Goal: Communication & Community: Ask a question

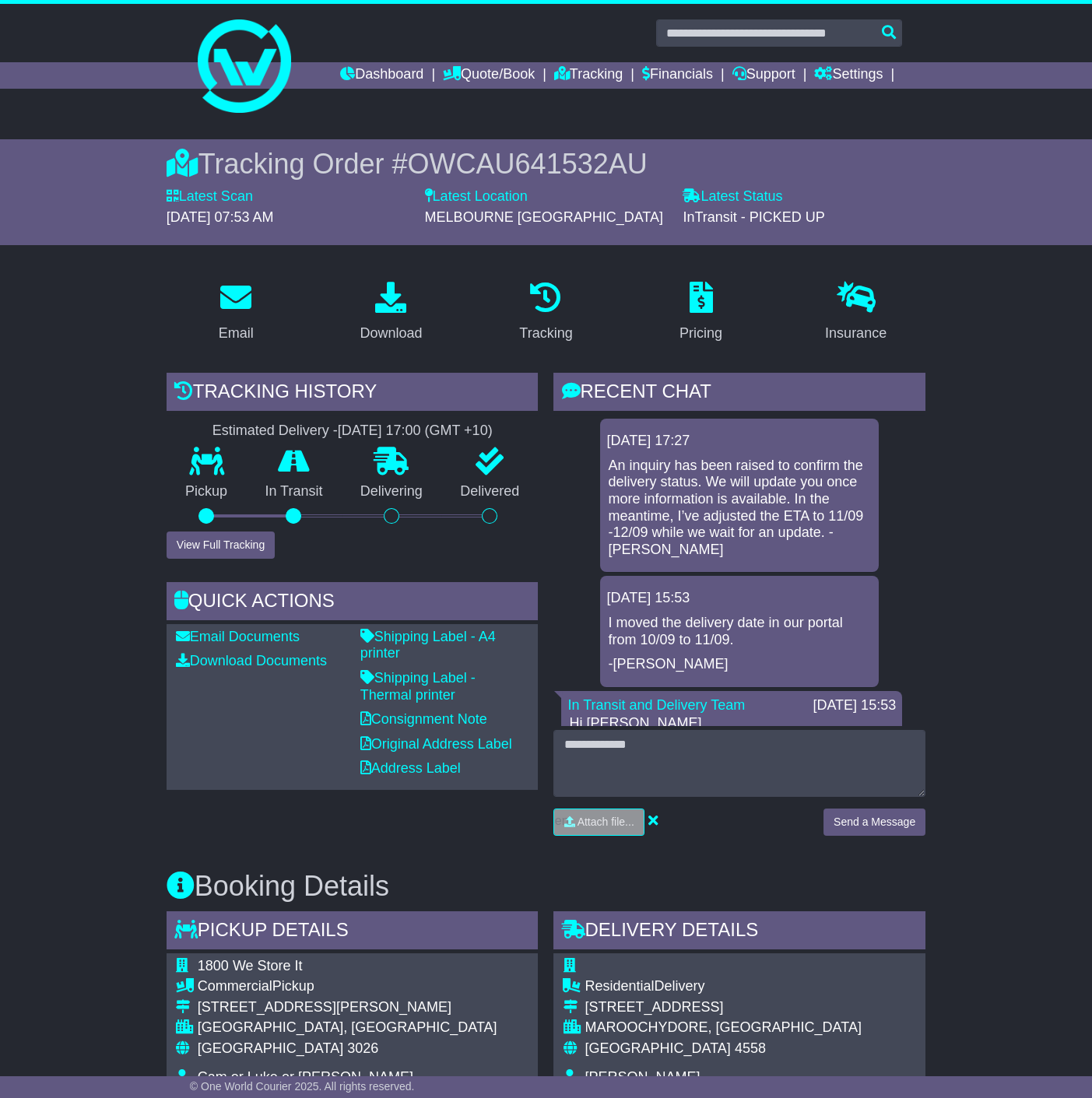
click at [98, 132] on div "**********" at bounding box center [546, 1025] width 1092 height 1820
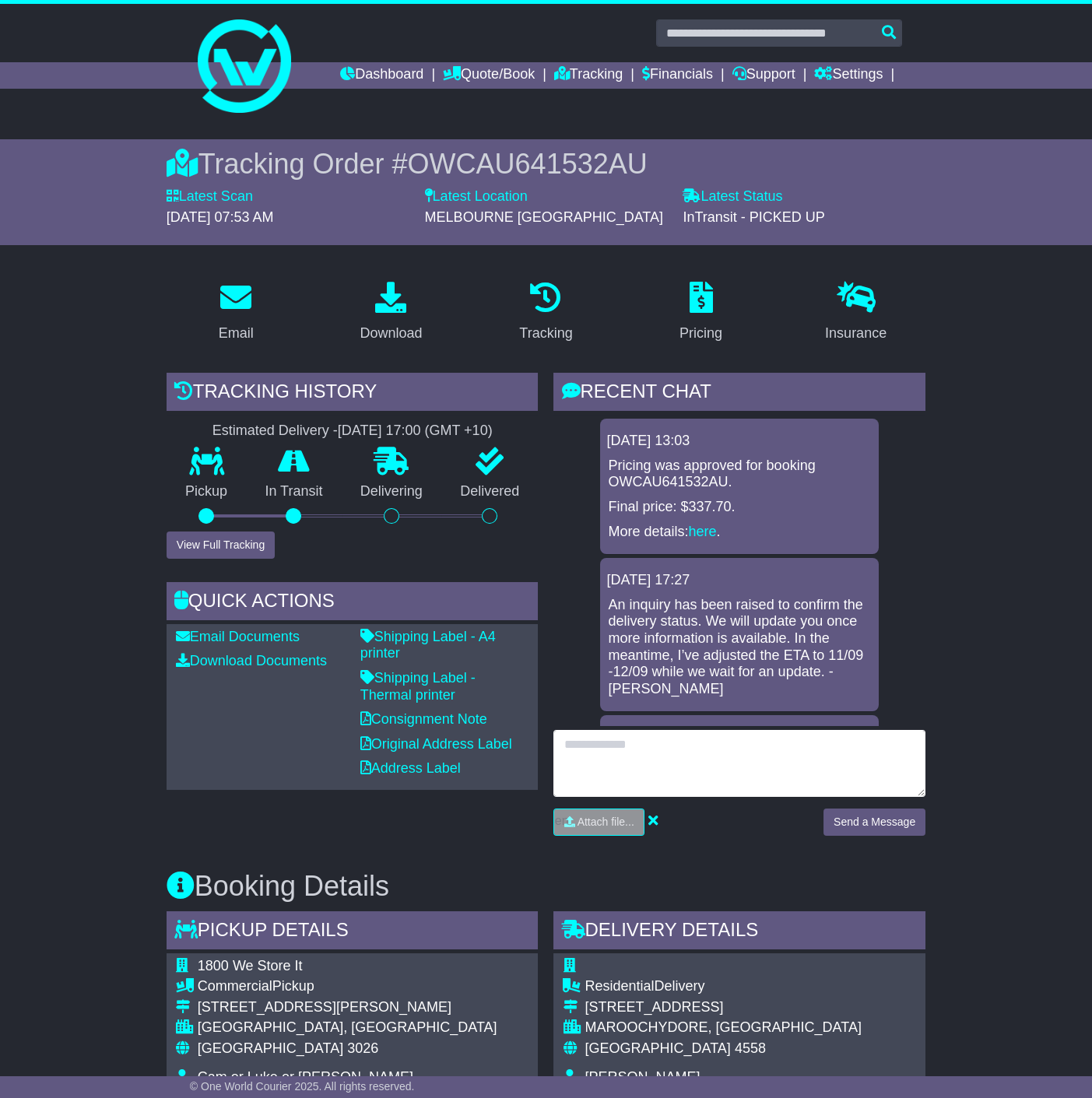
click at [651, 748] on textarea at bounding box center [739, 763] width 372 height 67
type textarea "**********"
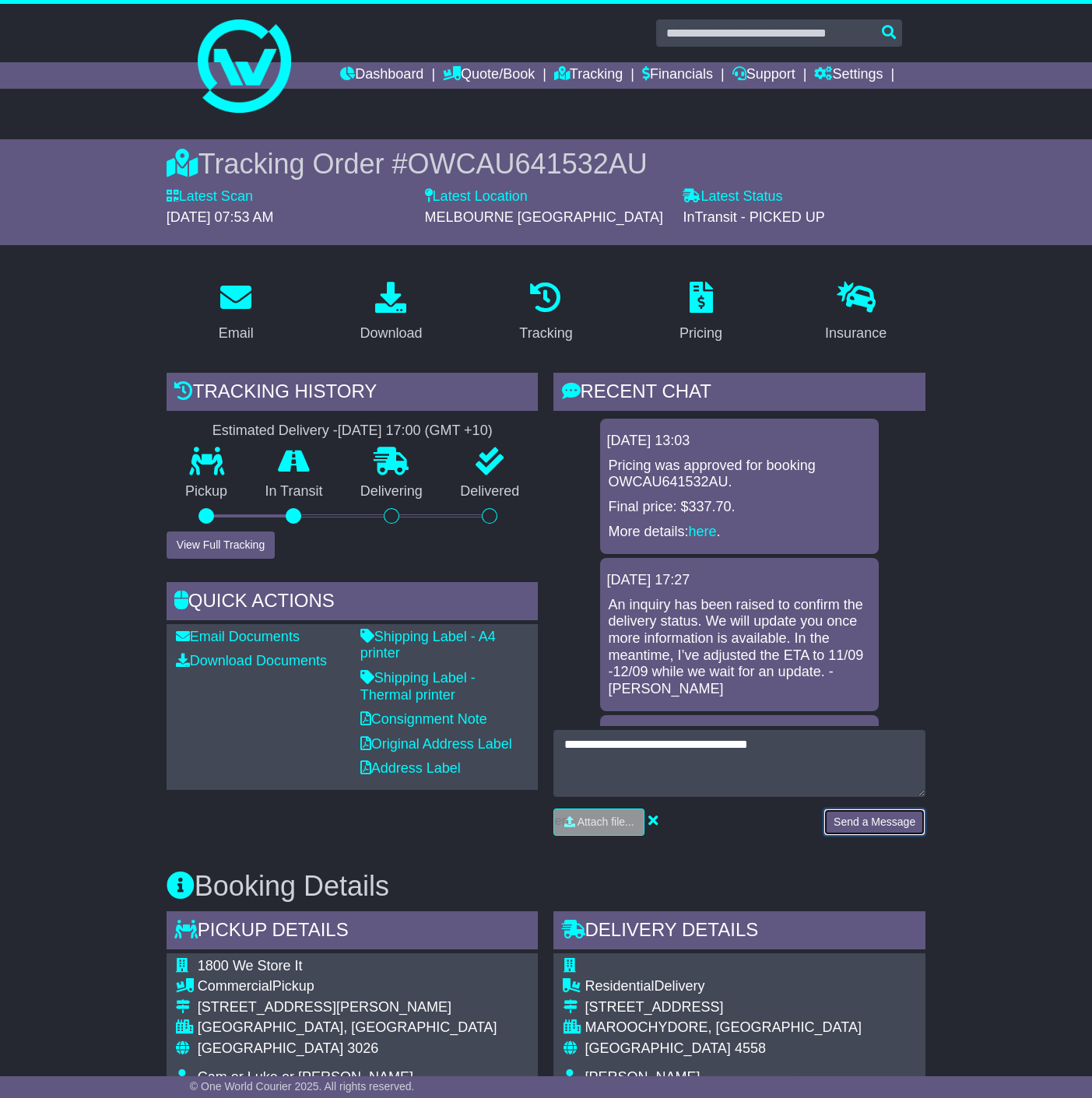
click at [891, 824] on button "Send a Message" at bounding box center [874, 822] width 102 height 28
